Goal: Navigation & Orientation: Go to known website

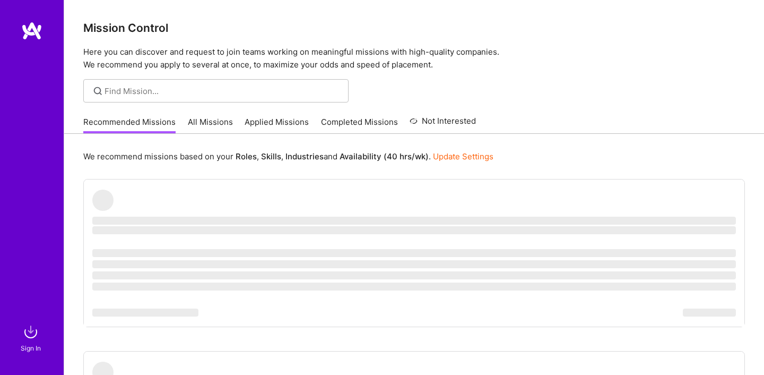
scroll to position [117, 0]
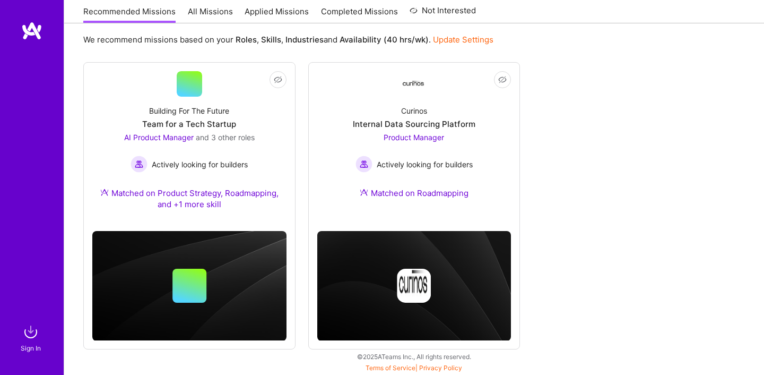
click at [28, 328] on img at bounding box center [30, 331] width 21 height 21
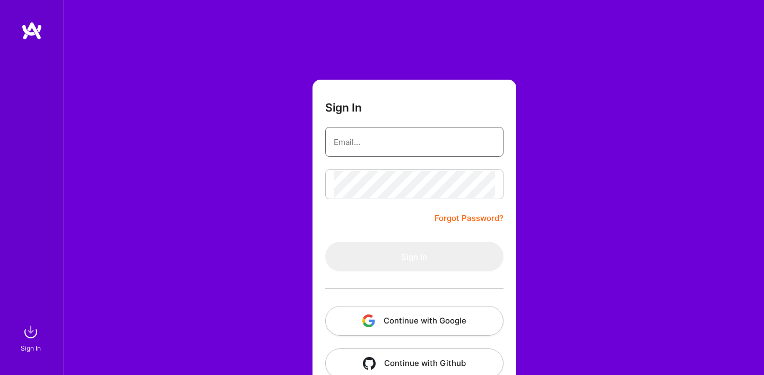
type input "[PERSON_NAME][EMAIL_ADDRESS][PERSON_NAME][DOMAIN_NAME]"
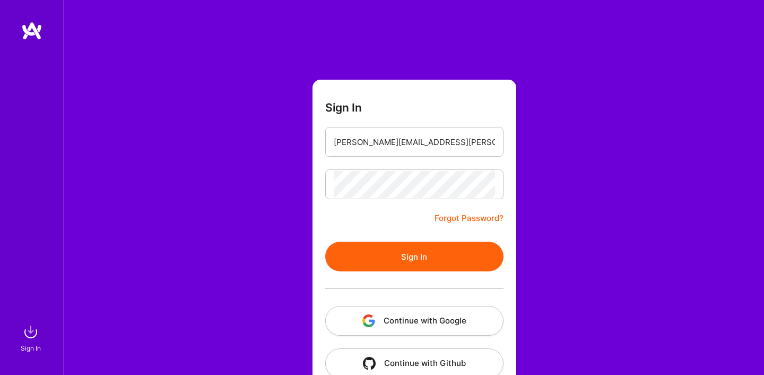
click at [371, 251] on button "Sign In" at bounding box center [414, 256] width 178 height 30
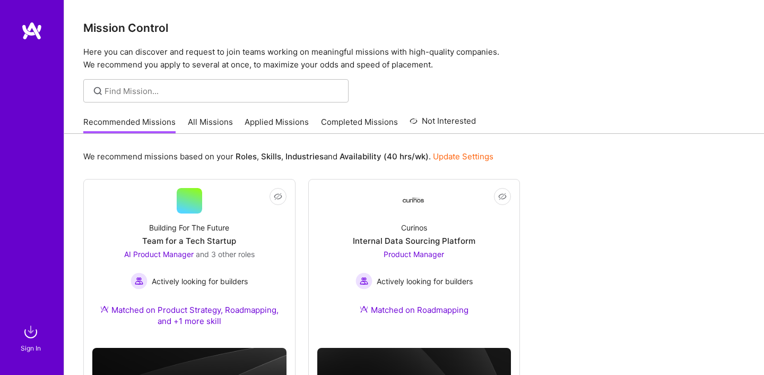
click at [32, 331] on img at bounding box center [30, 331] width 21 height 21
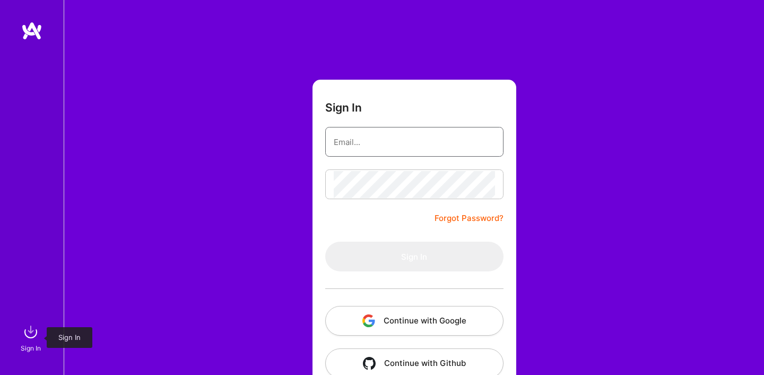
type input "[PERSON_NAME][EMAIL_ADDRESS][PERSON_NAME][DOMAIN_NAME]"
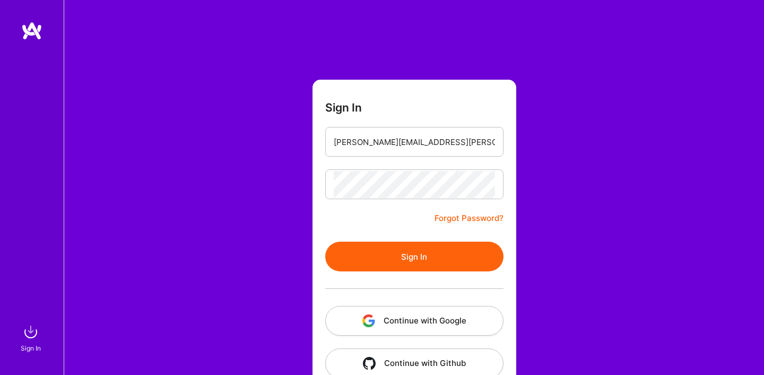
click at [402, 258] on button "Sign In" at bounding box center [414, 256] width 178 height 30
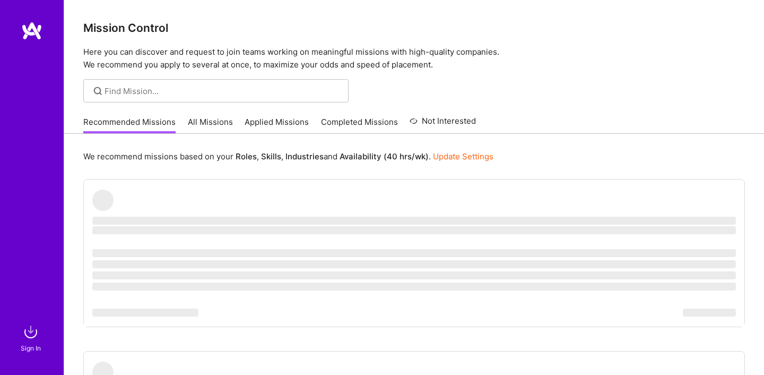
click at [29, 29] on img at bounding box center [31, 30] width 21 height 19
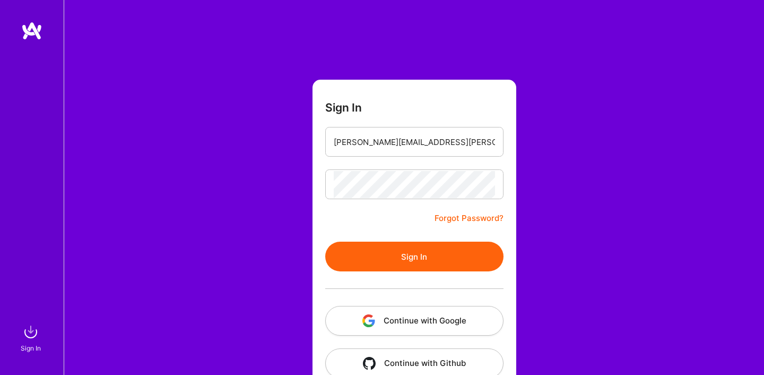
click at [388, 257] on button "Sign In" at bounding box center [414, 256] width 178 height 30
